Goal: Information Seeking & Learning: Learn about a topic

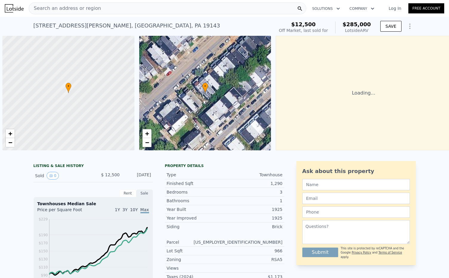
scroll to position [0, 2]
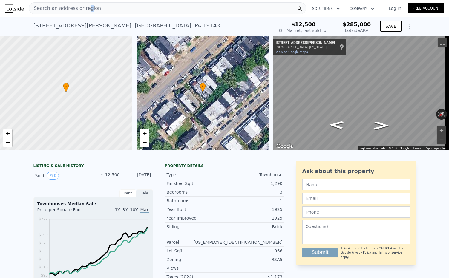
click at [84, 10] on span "Search an address or region" at bounding box center [65, 8] width 72 height 7
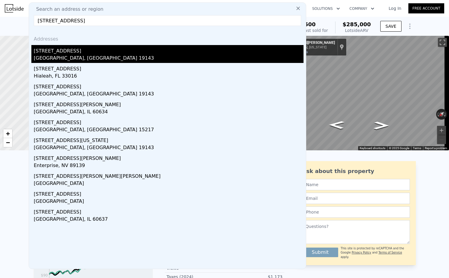
type input "[STREET_ADDRESS]"
click at [52, 56] on div "[GEOGRAPHIC_DATA], [GEOGRAPHIC_DATA] 19143" at bounding box center [169, 59] width 270 height 8
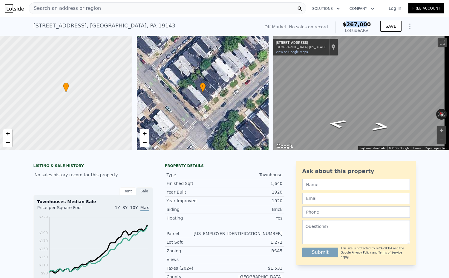
drag, startPoint x: 366, startPoint y: 24, endPoint x: 373, endPoint y: 24, distance: 6.6
click at [373, 24] on div "Off Market. No sales on record $267,000 Lotside ARV SAVE" at bounding box center [339, 27] width 154 height 17
drag, startPoint x: 121, startPoint y: 7, endPoint x: 38, endPoint y: 8, distance: 82.5
click at [38, 8] on div "Search an address or region" at bounding box center [168, 8] width 278 height 12
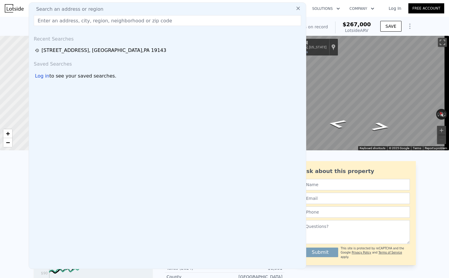
click at [296, 8] on icon at bounding box center [298, 9] width 4 height 4
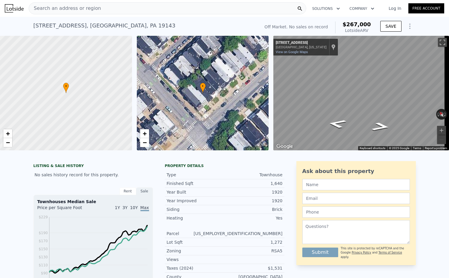
click at [50, 9] on span "Search an address or region" at bounding box center [65, 8] width 72 height 7
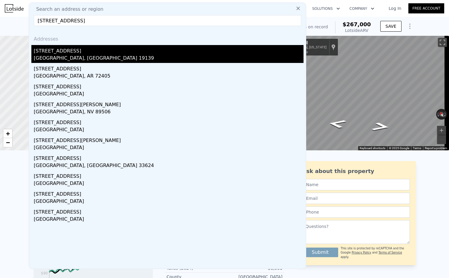
type input "[STREET_ADDRESS]"
click at [72, 55] on div "[GEOGRAPHIC_DATA], [GEOGRAPHIC_DATA] 19139" at bounding box center [169, 59] width 270 height 8
